Goal: Task Accomplishment & Management: Complete application form

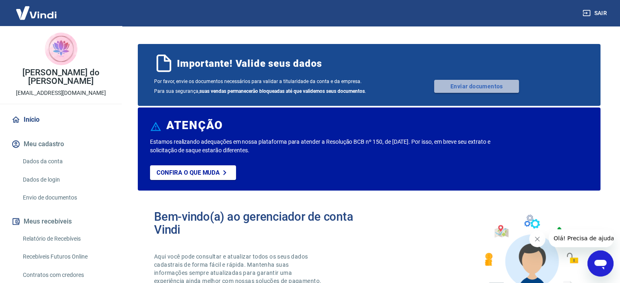
click at [467, 85] on link "Enviar documentos" at bounding box center [476, 86] width 85 height 13
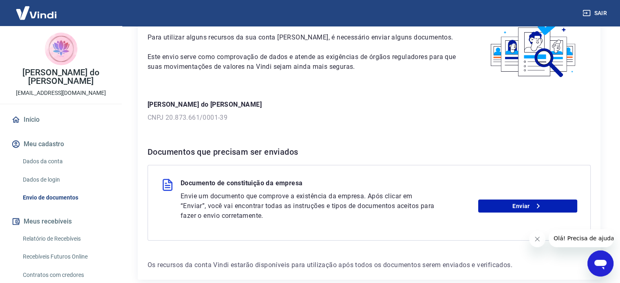
scroll to position [73, 0]
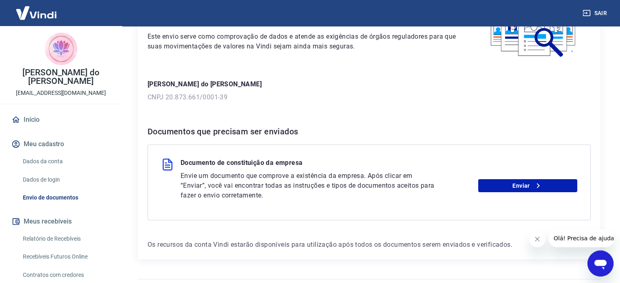
click at [536, 241] on icon "Fechar mensagem da empresa" at bounding box center [537, 239] width 7 height 7
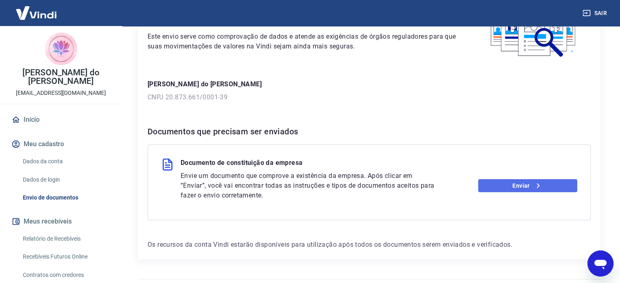
click at [520, 186] on link "Enviar" at bounding box center [527, 185] width 99 height 13
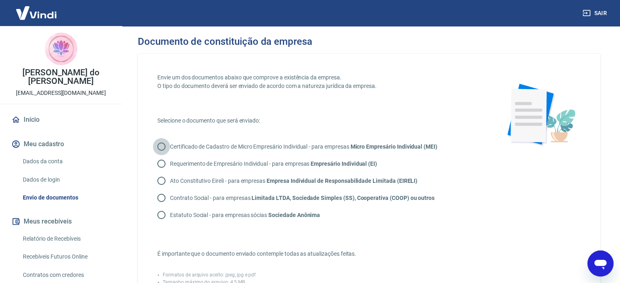
click at [163, 144] on input "Certificado de Cadastro de Micro Empresário Individual - para empresas Micro Em…" at bounding box center [161, 146] width 17 height 17
radio input "true"
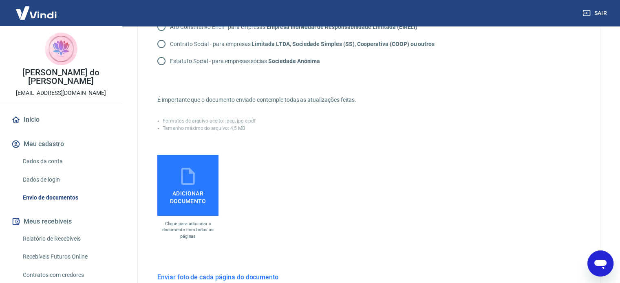
scroll to position [153, 0]
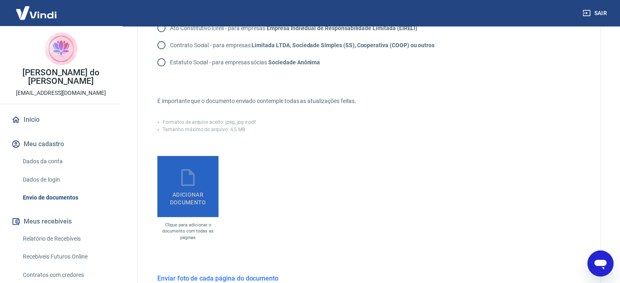
click at [192, 193] on span "Adicionar documento" at bounding box center [188, 197] width 55 height 18
click at [0, 0] on input "Adicionar documento" at bounding box center [0, 0] width 0 height 0
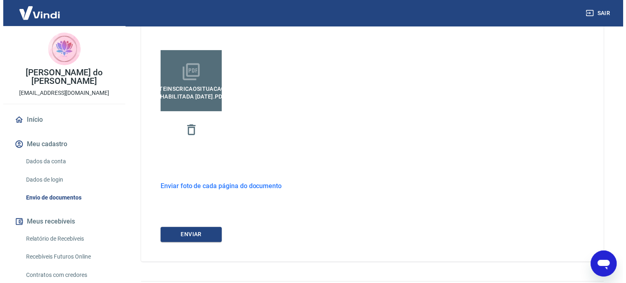
scroll to position [266, 0]
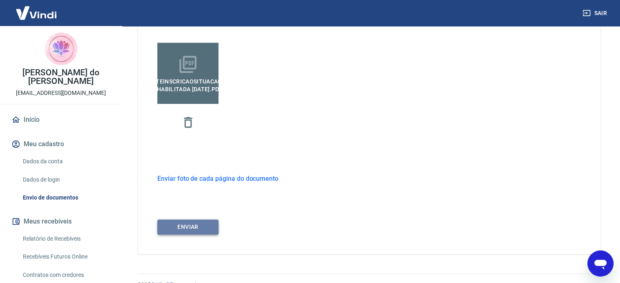
click at [197, 225] on button "ENVIAR" at bounding box center [187, 227] width 61 height 15
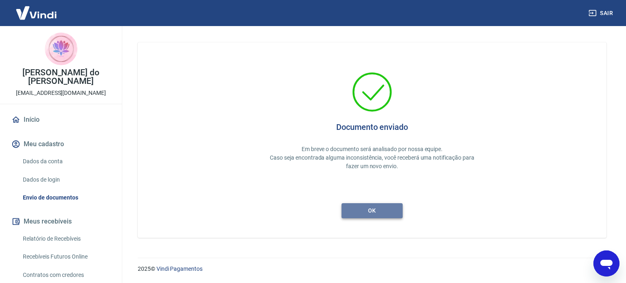
click at [369, 207] on button "ok" at bounding box center [372, 210] width 61 height 15
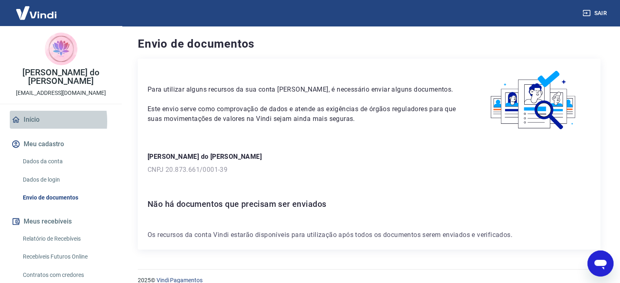
click at [26, 121] on link "Início" at bounding box center [61, 120] width 102 height 18
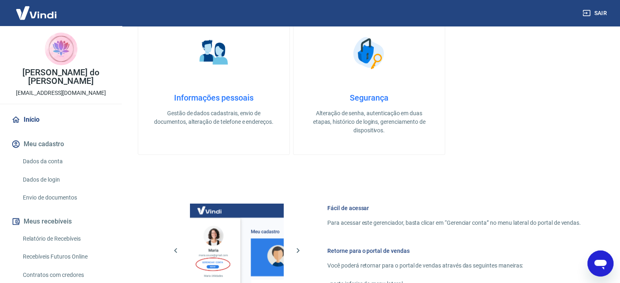
scroll to position [299, 0]
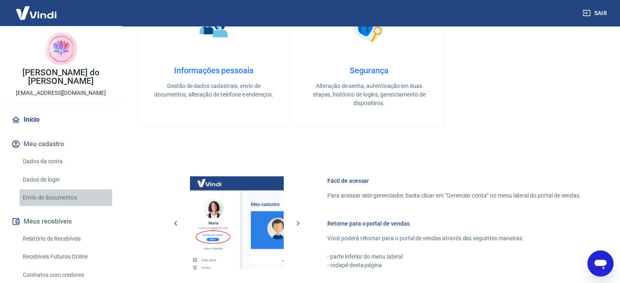
click at [66, 197] on link "Envio de documentos" at bounding box center [66, 198] width 93 height 17
